Goal: Task Accomplishment & Management: Manage account settings

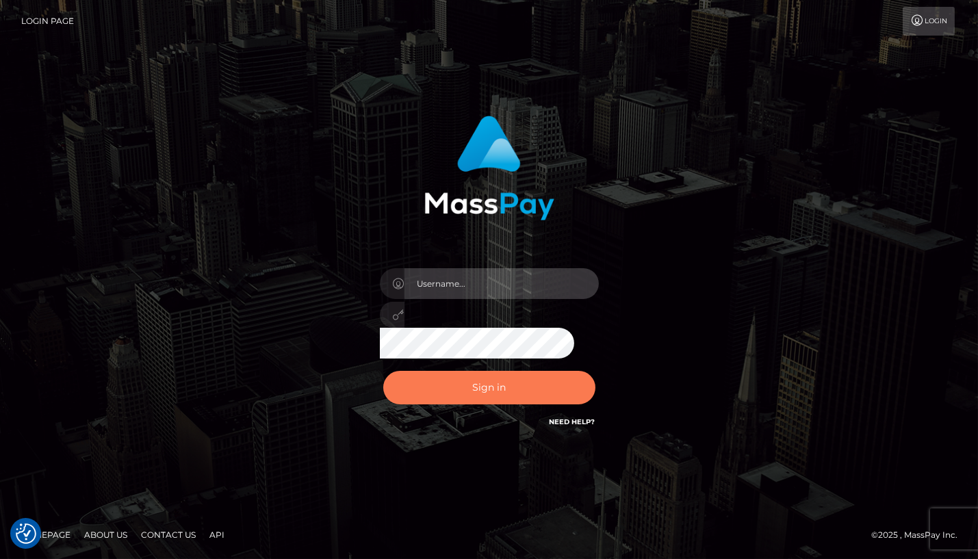
type input "[PERSON_NAME]"
click at [489, 390] on button "Sign in" at bounding box center [489, 388] width 212 height 34
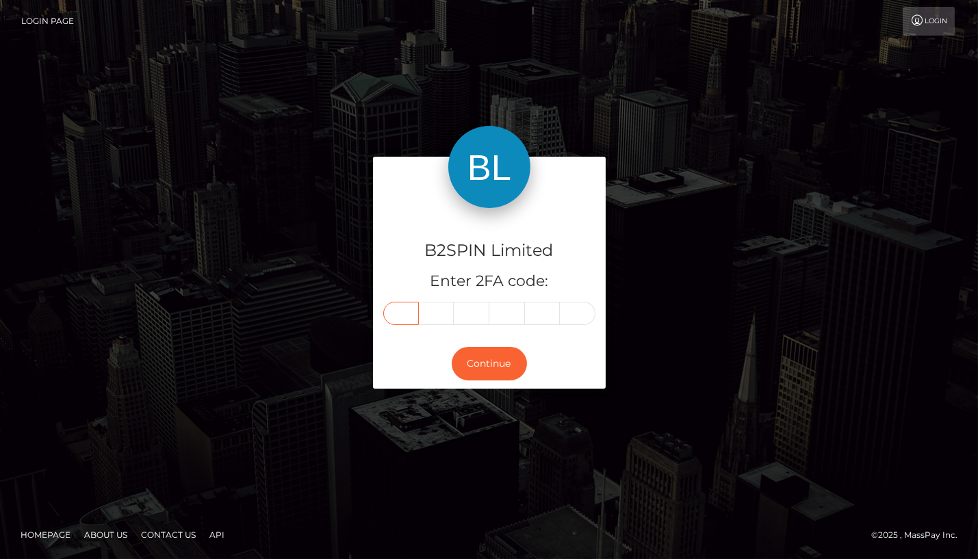
click at [400, 314] on input "text" at bounding box center [401, 313] width 36 height 23
type input "0"
type input "7"
type input "8"
type input "7"
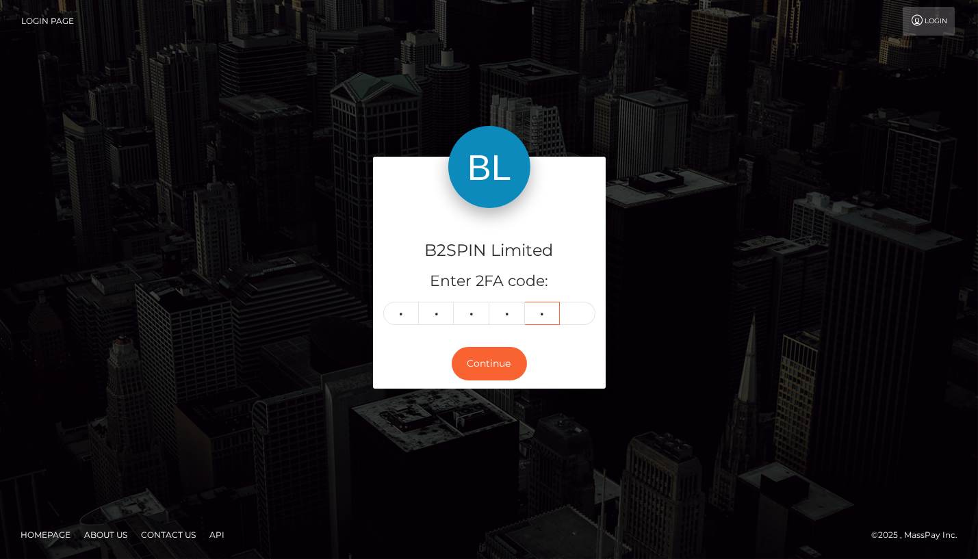
type input "6"
type input "5"
click at [493, 371] on button "Continue" at bounding box center [489, 364] width 75 height 34
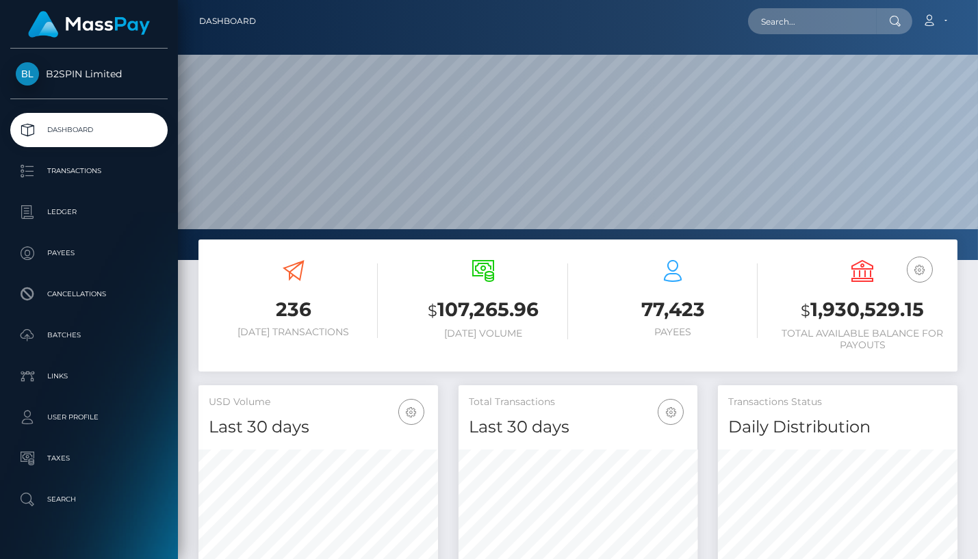
scroll to position [242, 239]
drag, startPoint x: 812, startPoint y: 307, endPoint x: 928, endPoint y: 312, distance: 115.8
click at [928, 312] on h3 "$ 1,930,529.15" at bounding box center [862, 310] width 169 height 28
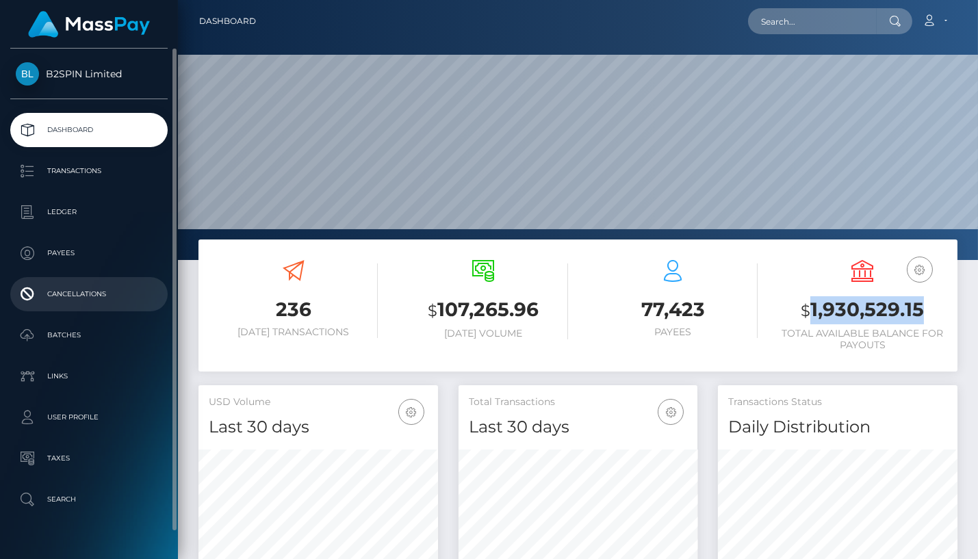
copy h3 "1,930,529.15"
